Goal: Task Accomplishment & Management: Use online tool/utility

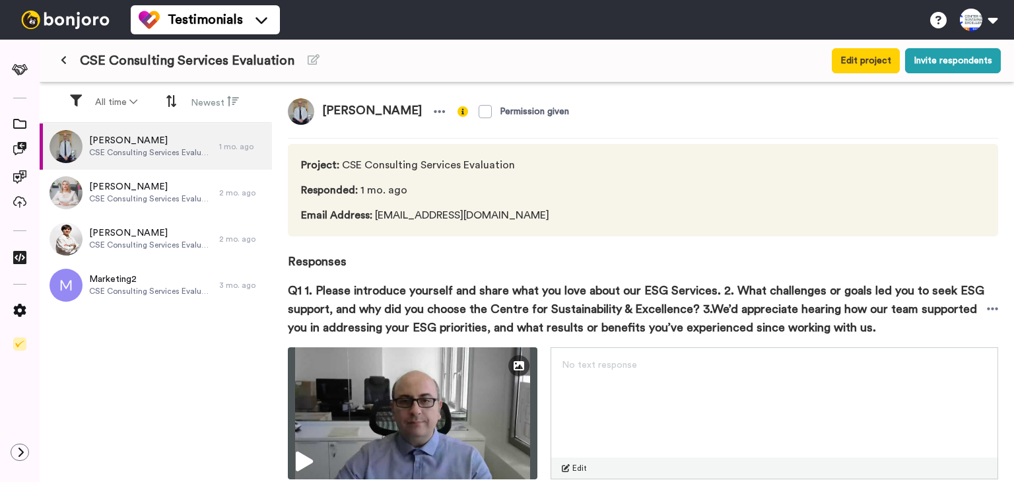
click at [65, 60] on icon at bounding box center [64, 59] width 6 height 9
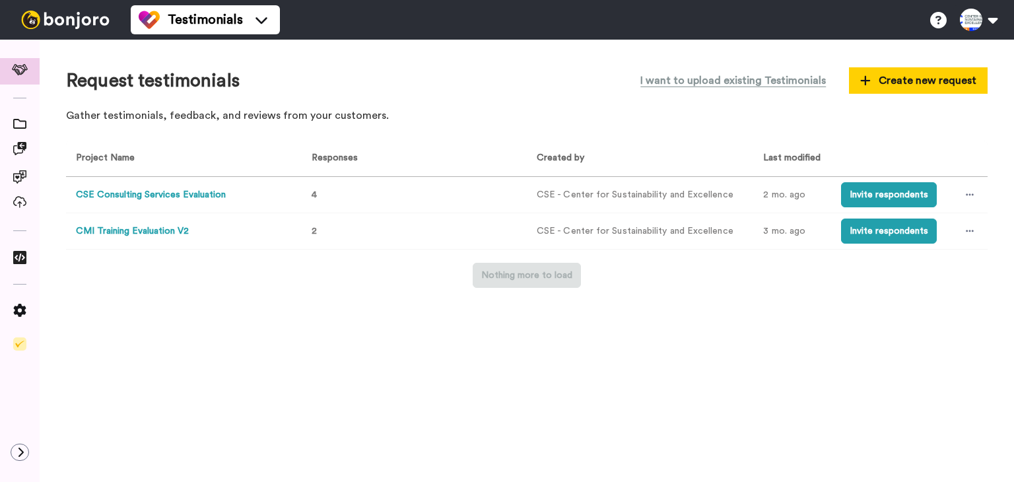
click at [148, 237] on button "CMI Training Evaluation V2" at bounding box center [132, 232] width 113 height 14
